Goal: Check status: Check status

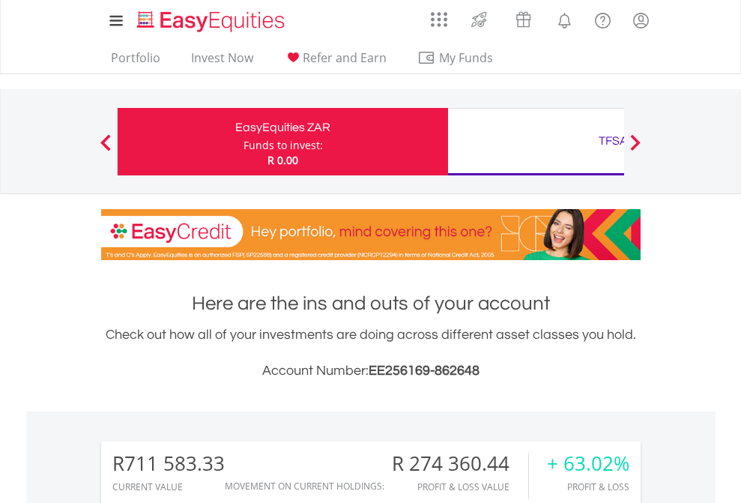
scroll to position [144, 235]
click at [244, 142] on div "Funds to invest:" at bounding box center [283, 145] width 79 height 15
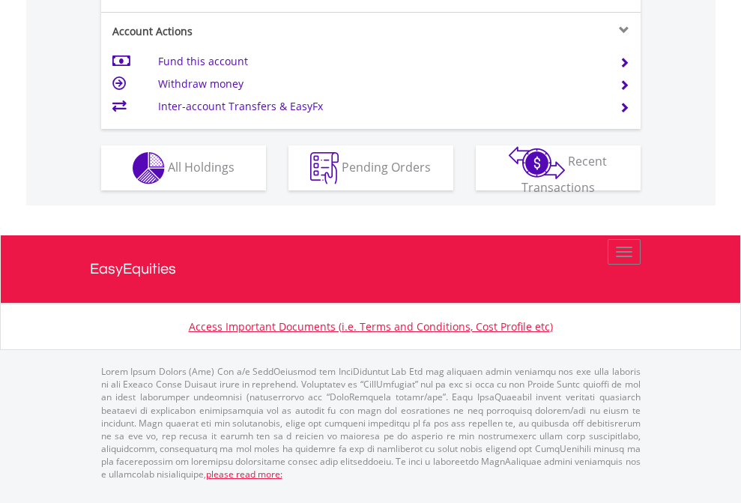
scroll to position [1407, 0]
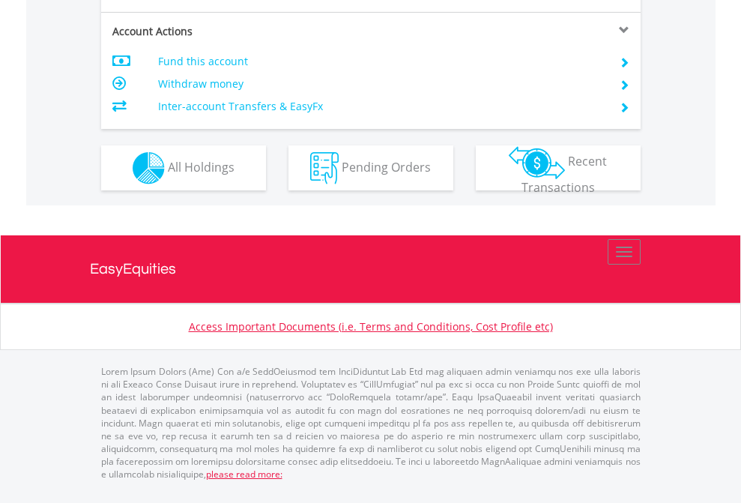
scroll to position [1437, 0]
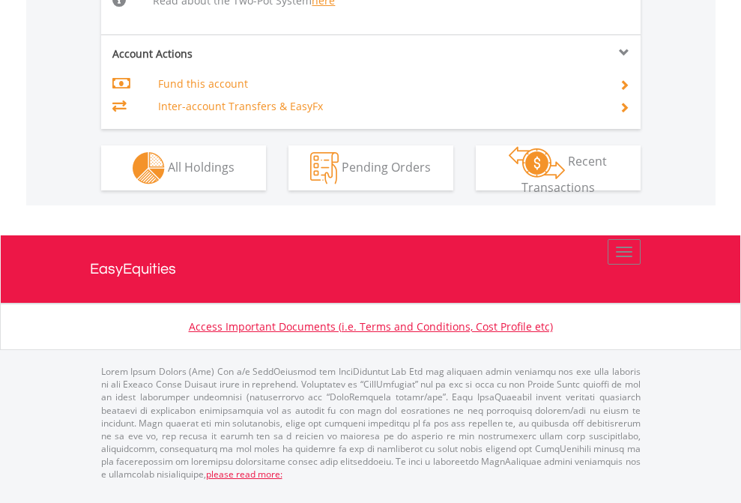
scroll to position [1555, 0]
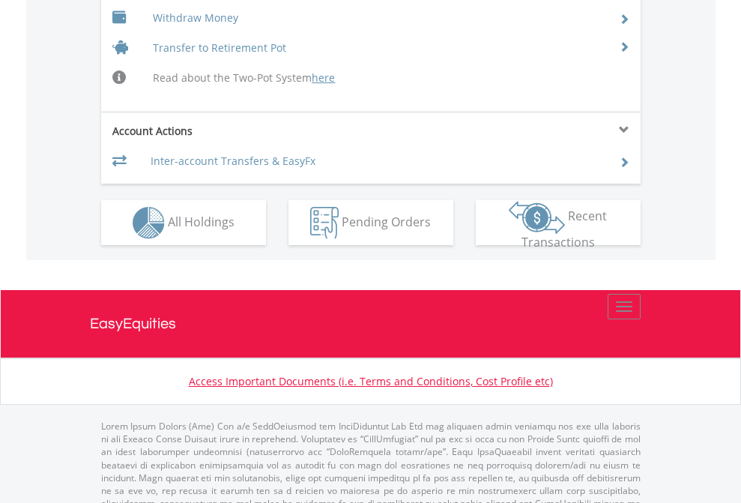
scroll to position [1502, 0]
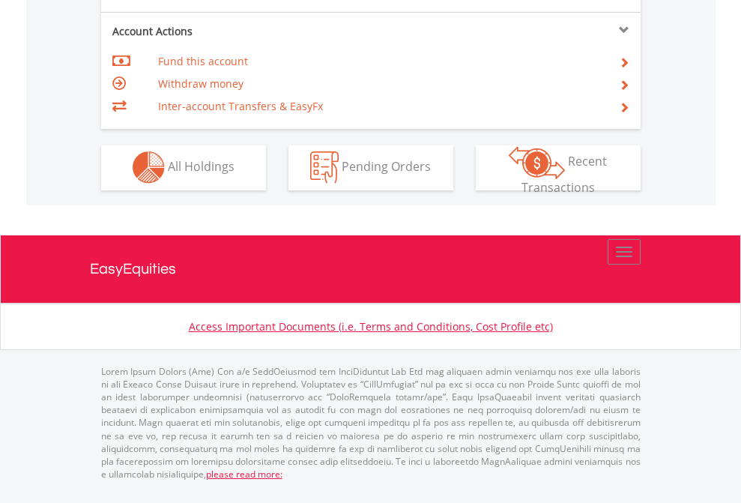
scroll to position [1402, 0]
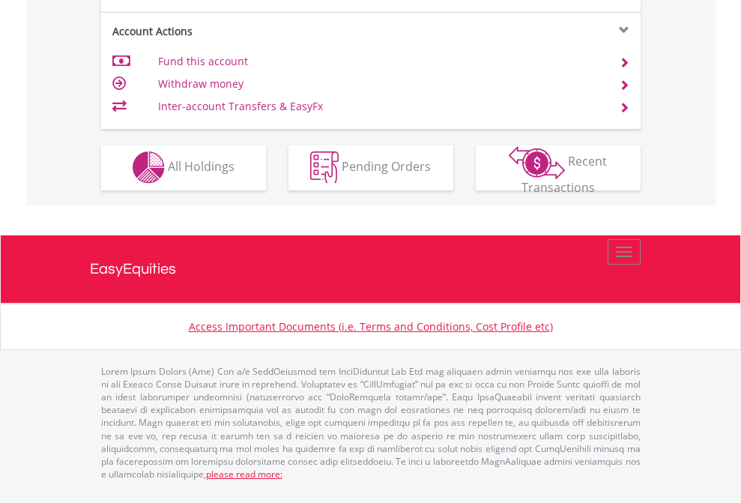
scroll to position [1402, 0]
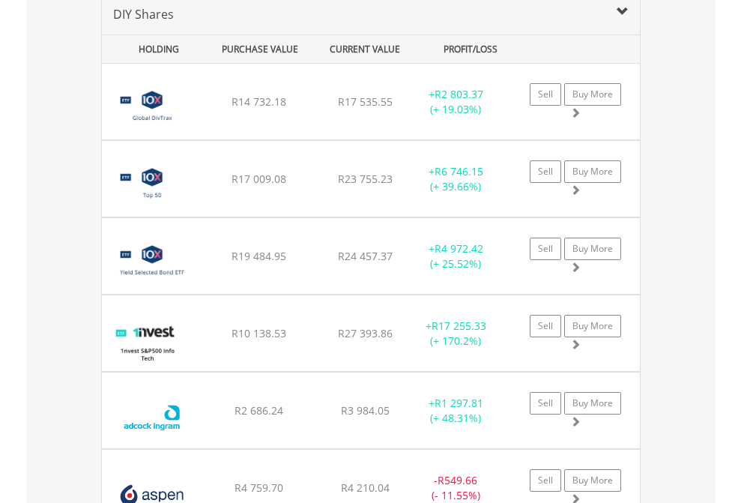
scroll to position [1449, 0]
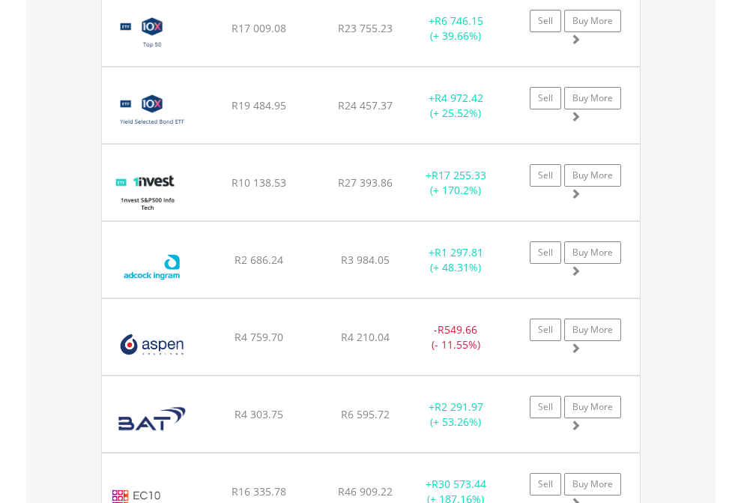
scroll to position [108, 0]
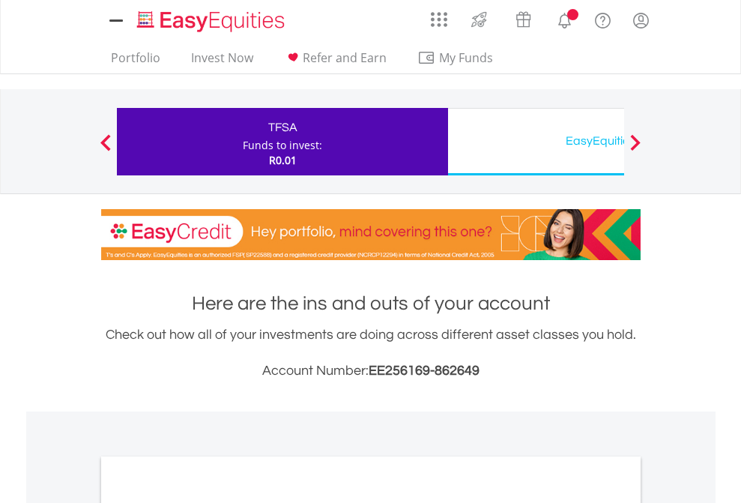
scroll to position [901, 0]
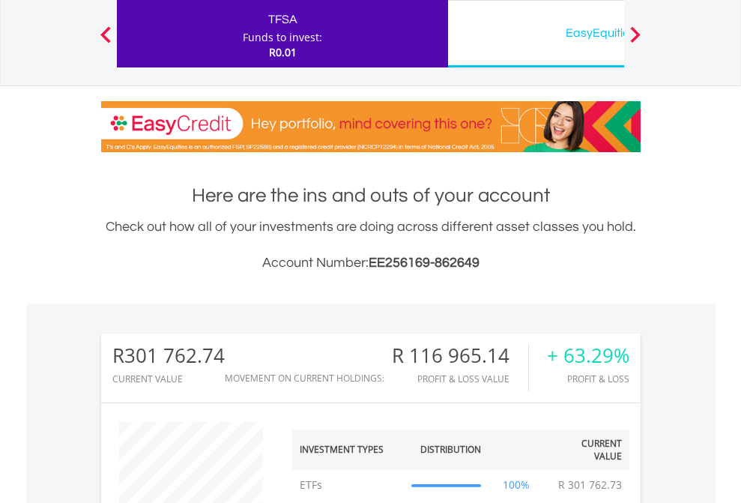
scroll to position [144, 235]
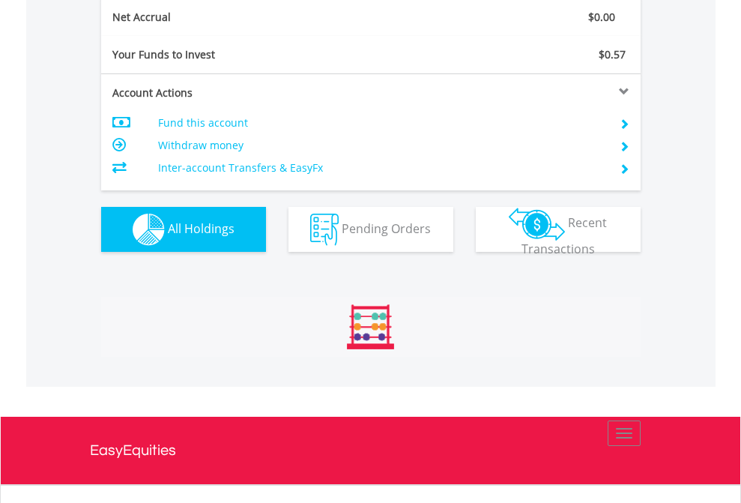
scroll to position [1697, 0]
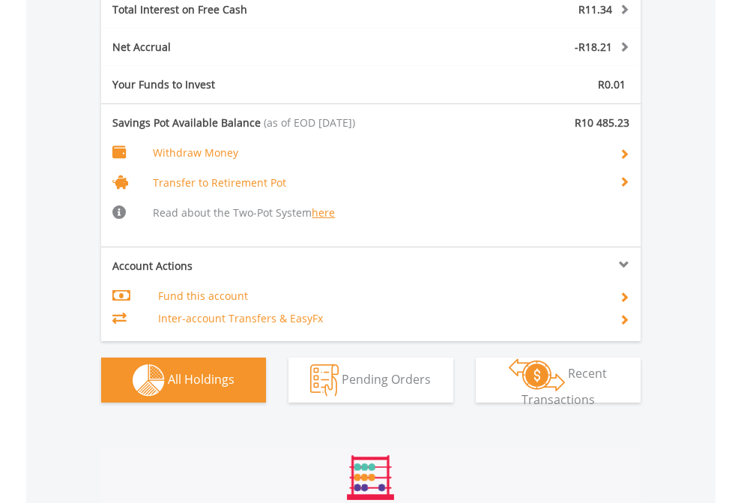
scroll to position [144, 235]
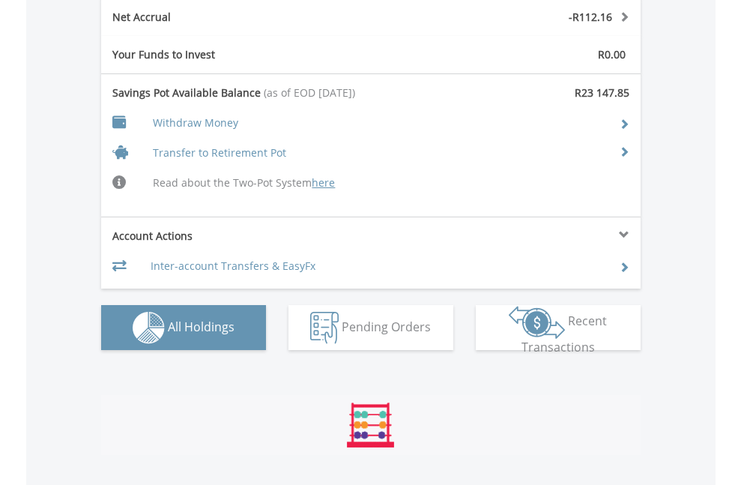
scroll to position [1763, 0]
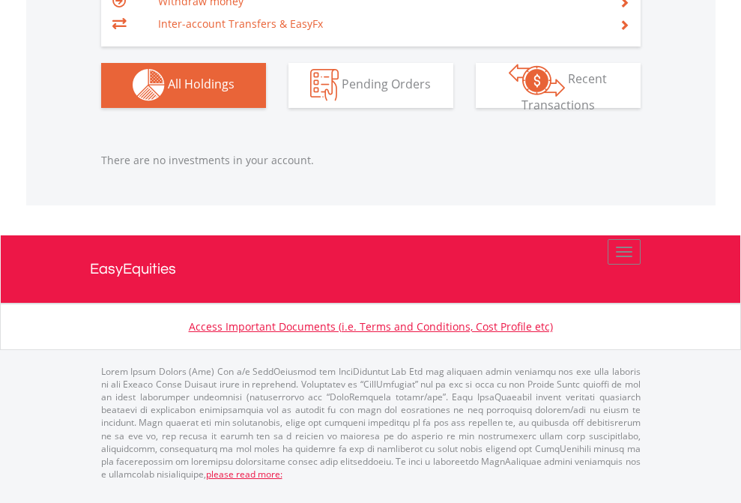
scroll to position [144, 235]
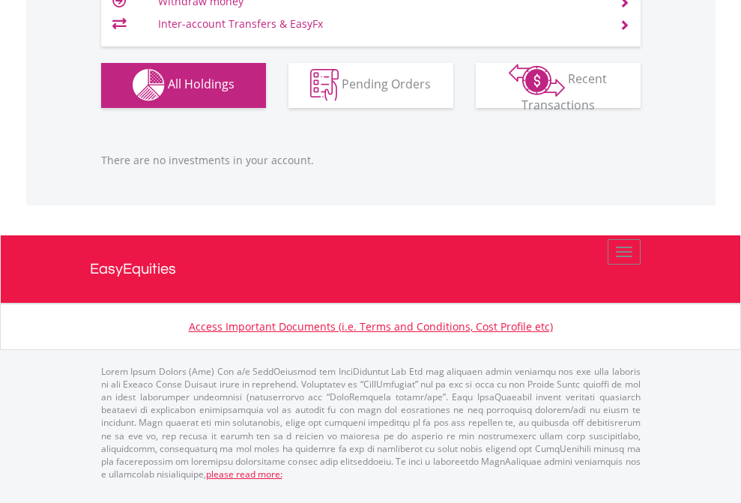
scroll to position [144, 235]
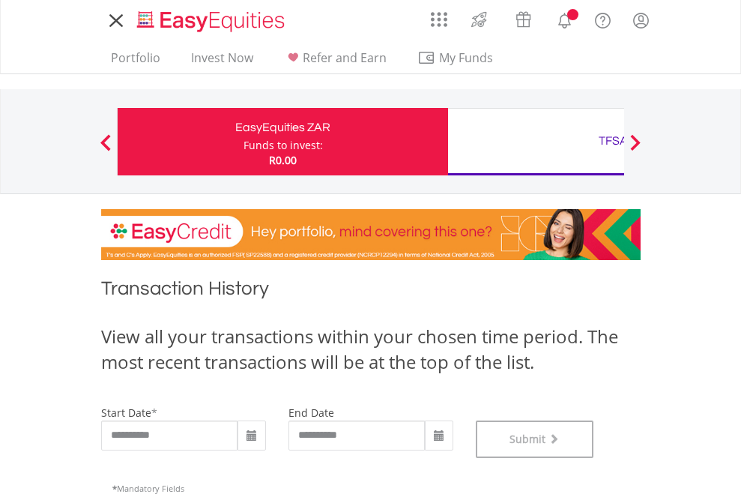
scroll to position [608, 0]
click at [536, 142] on div "TFSA" at bounding box center [613, 140] width 313 height 21
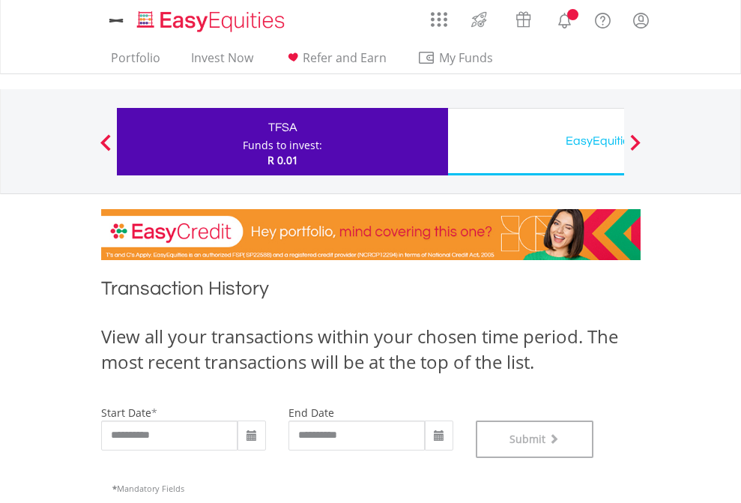
scroll to position [608, 0]
click at [536, 142] on div "EasyEquities USD" at bounding box center [613, 140] width 313 height 21
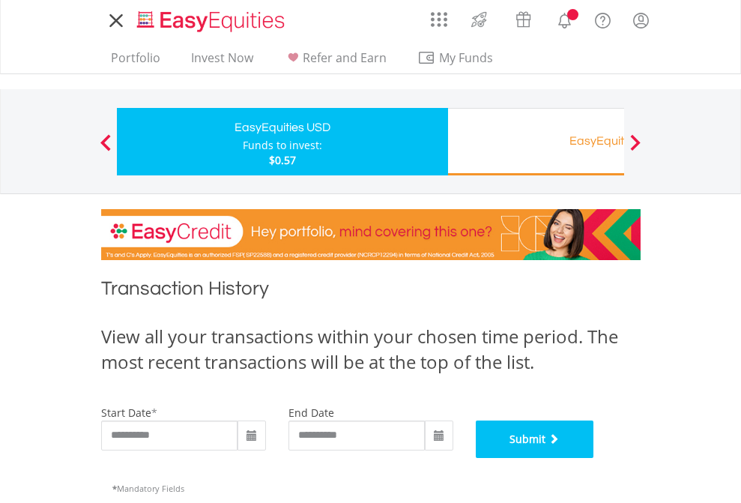
click at [595, 458] on button "Submit" at bounding box center [535, 439] width 118 height 37
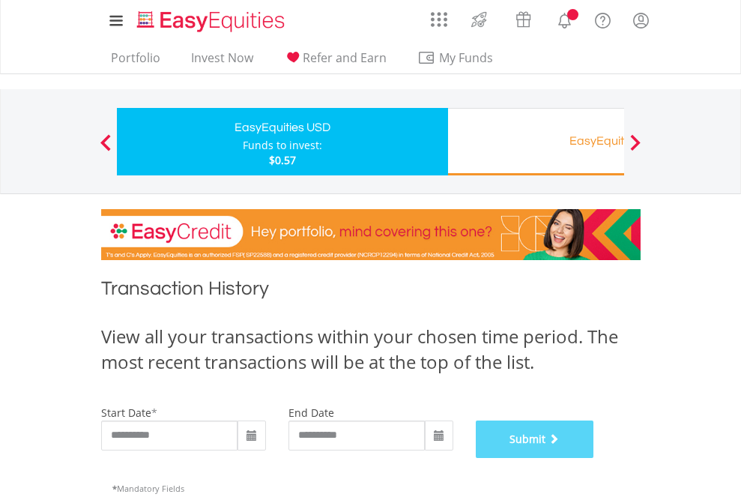
scroll to position [608, 0]
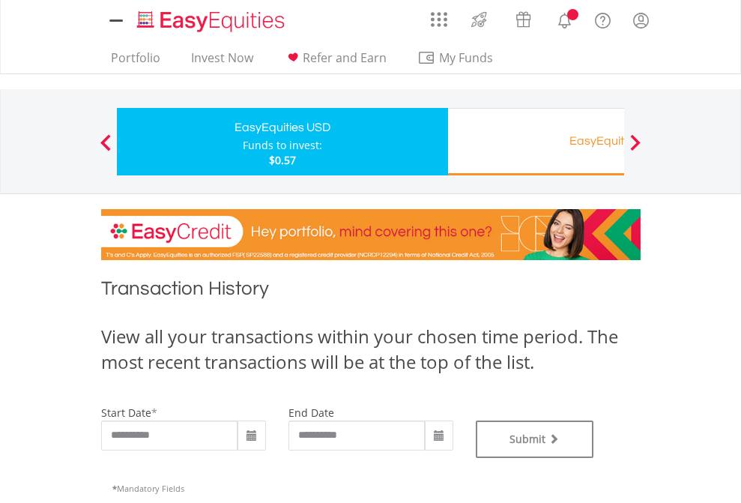
click at [536, 142] on div "EasyEquities RA" at bounding box center [613, 140] width 313 height 21
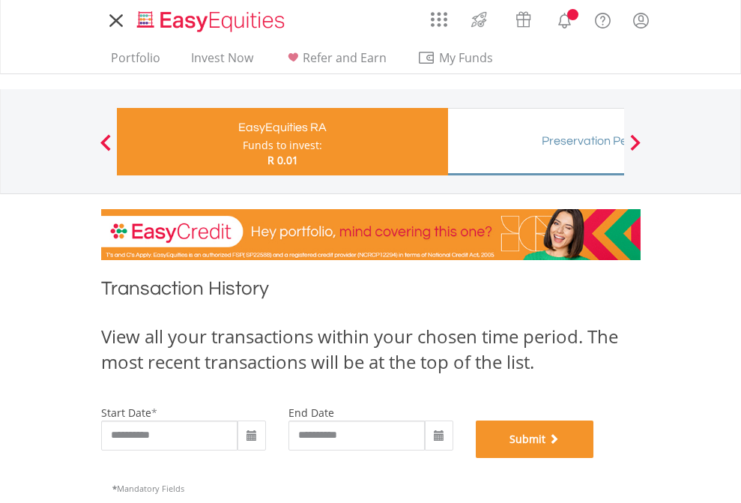
click at [595, 458] on button "Submit" at bounding box center [535, 439] width 118 height 37
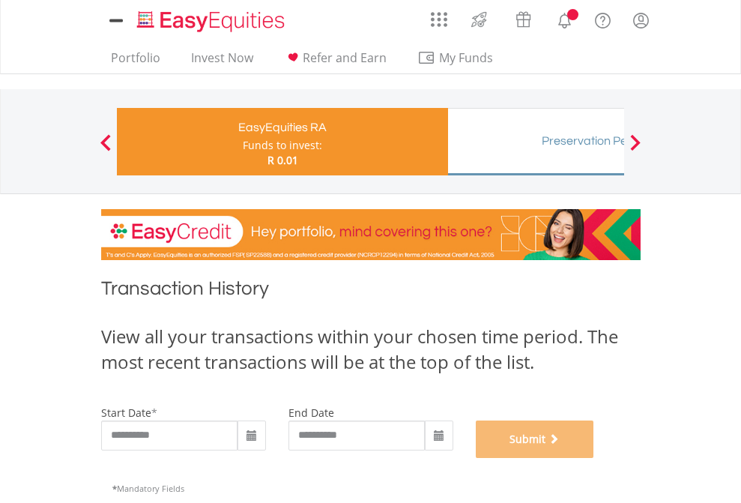
scroll to position [608, 0]
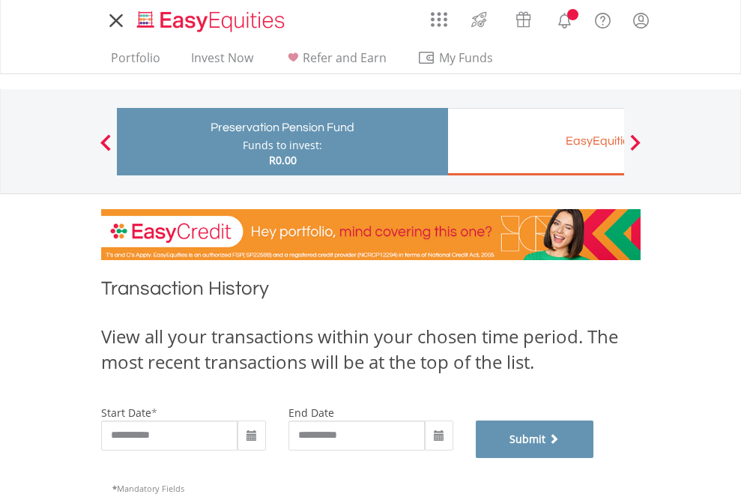
click at [595, 458] on button "Submit" at bounding box center [535, 439] width 118 height 37
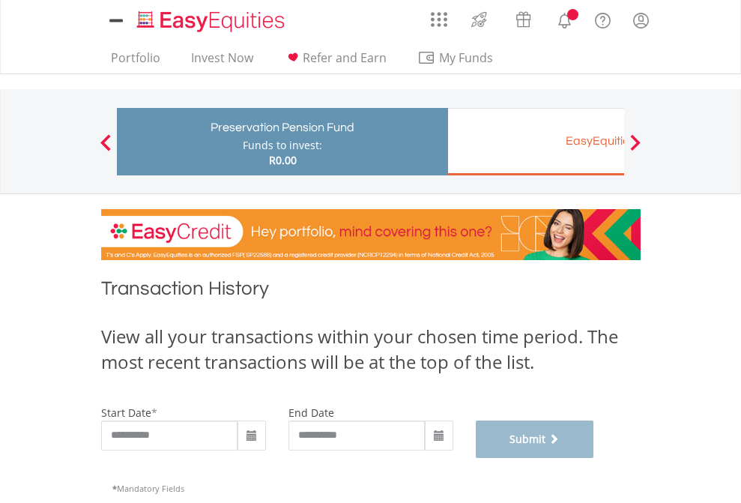
scroll to position [608, 0]
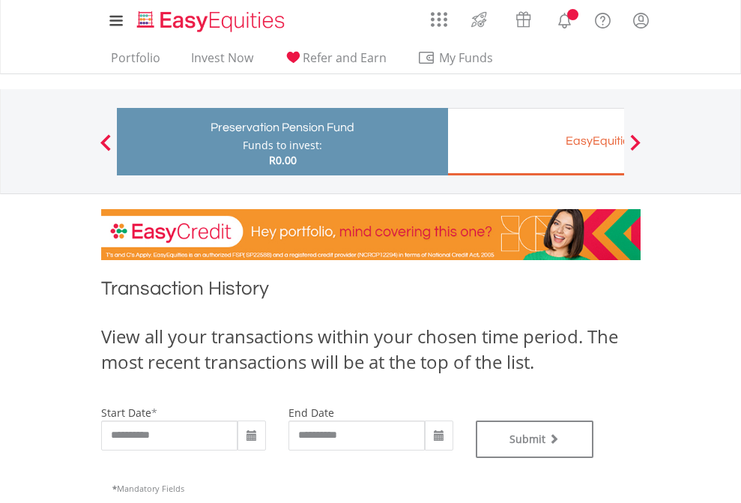
click at [536, 142] on div "EasyEquities EUR" at bounding box center [613, 140] width 313 height 21
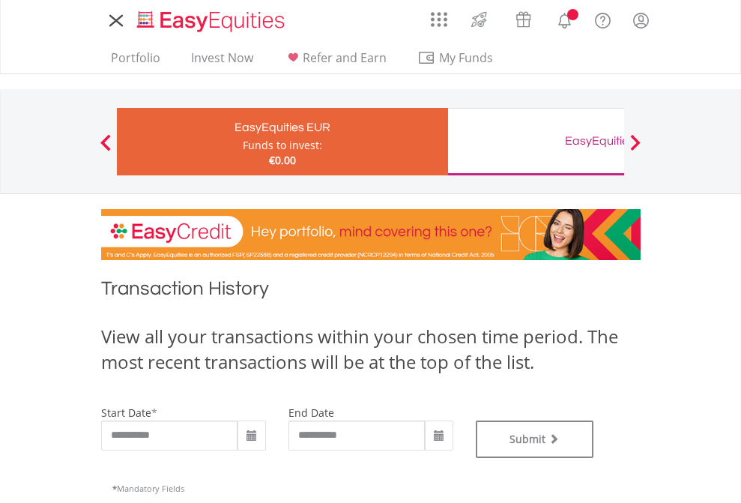
type input "**********"
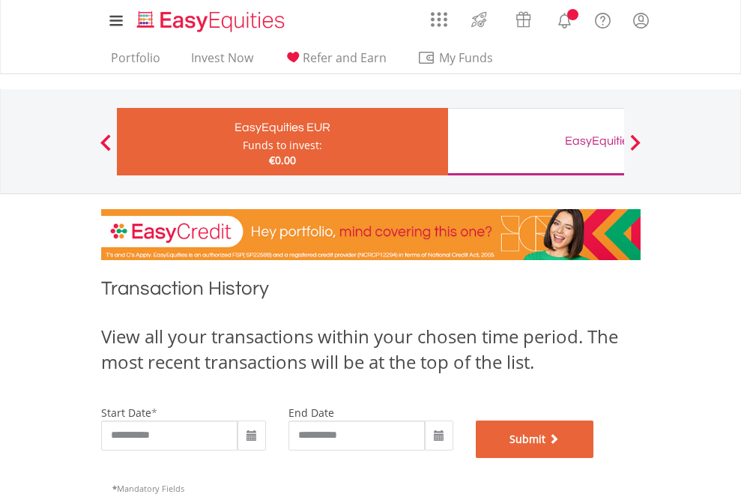
click at [595, 458] on button "Submit" at bounding box center [535, 439] width 118 height 37
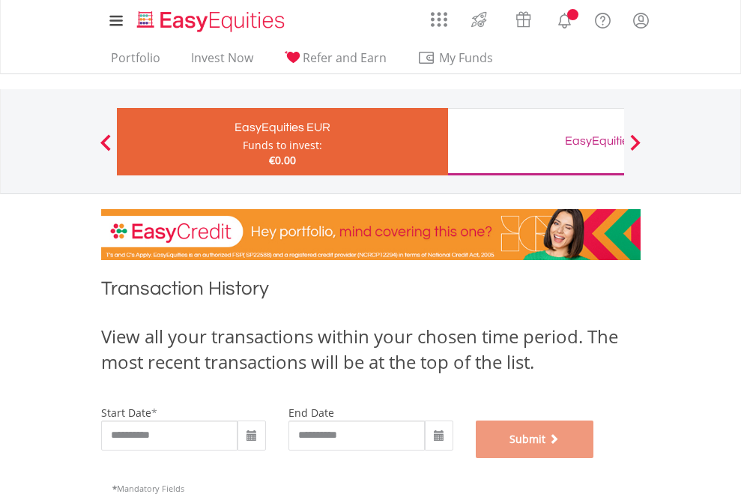
scroll to position [608, 0]
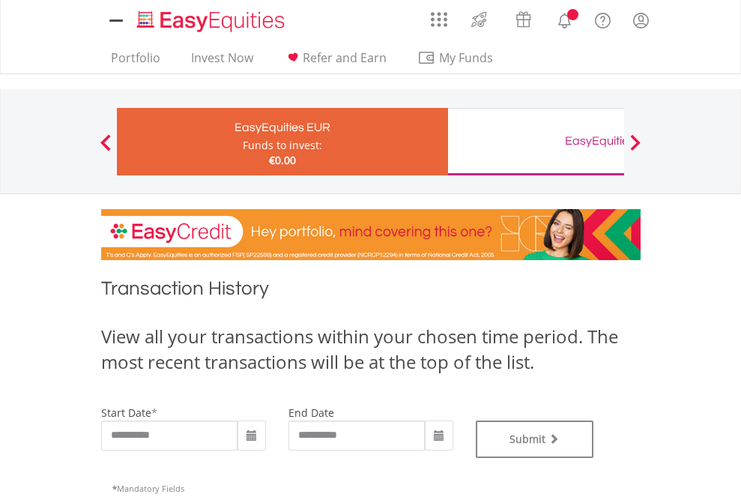
click at [536, 142] on div "EasyEquities GBP" at bounding box center [613, 140] width 313 height 21
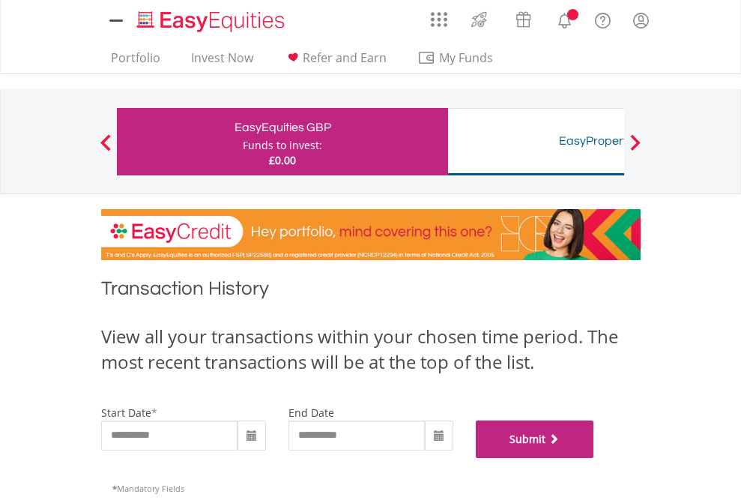
click at [595, 458] on button "Submit" at bounding box center [535, 439] width 118 height 37
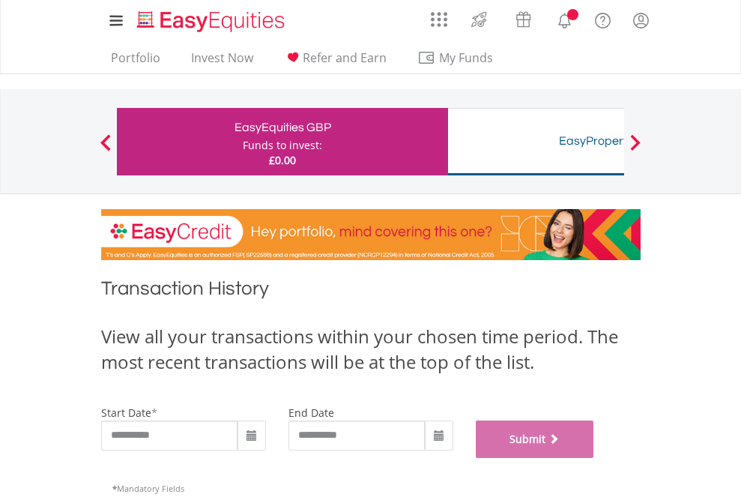
scroll to position [608, 0]
